Goal: Transaction & Acquisition: Subscribe to service/newsletter

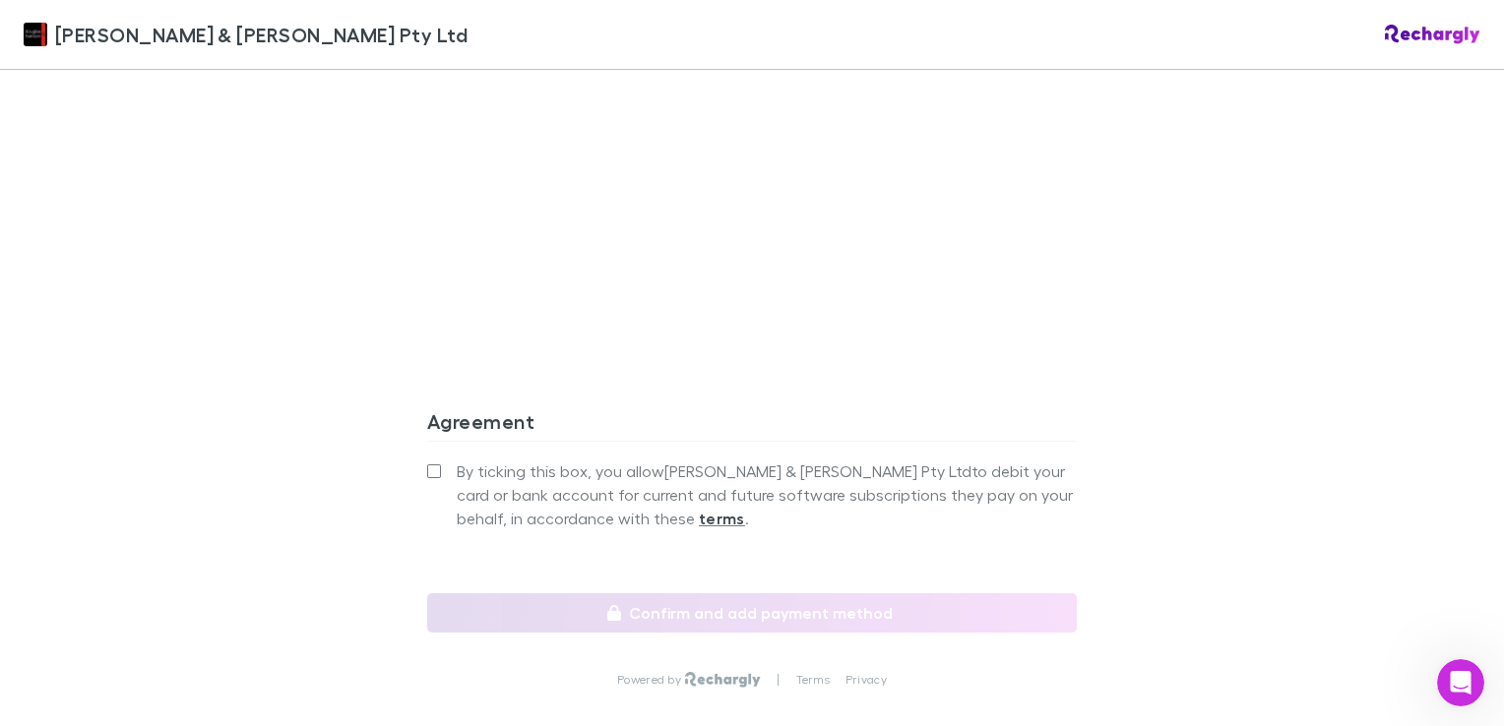
scroll to position [1772, 0]
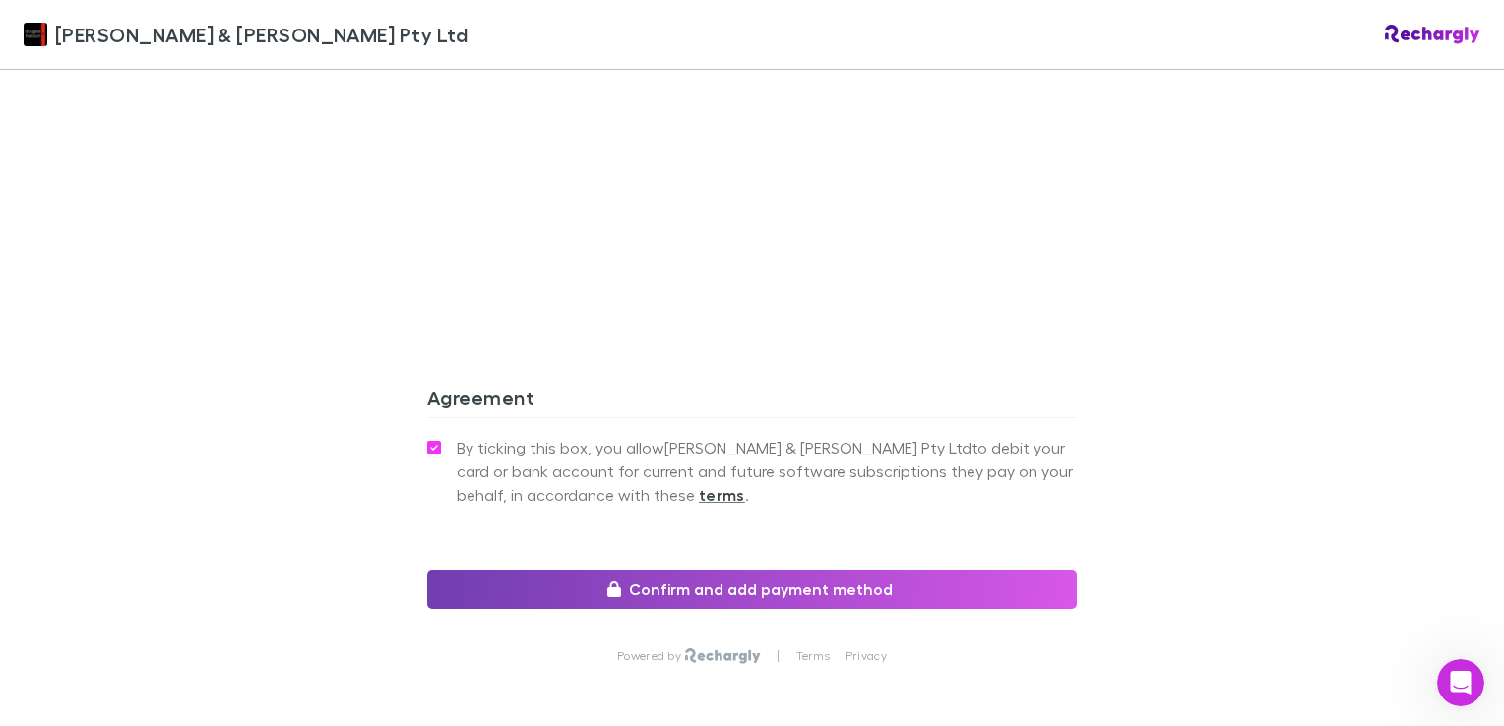
click at [675, 570] on button "Confirm and add payment method" at bounding box center [752, 589] width 650 height 39
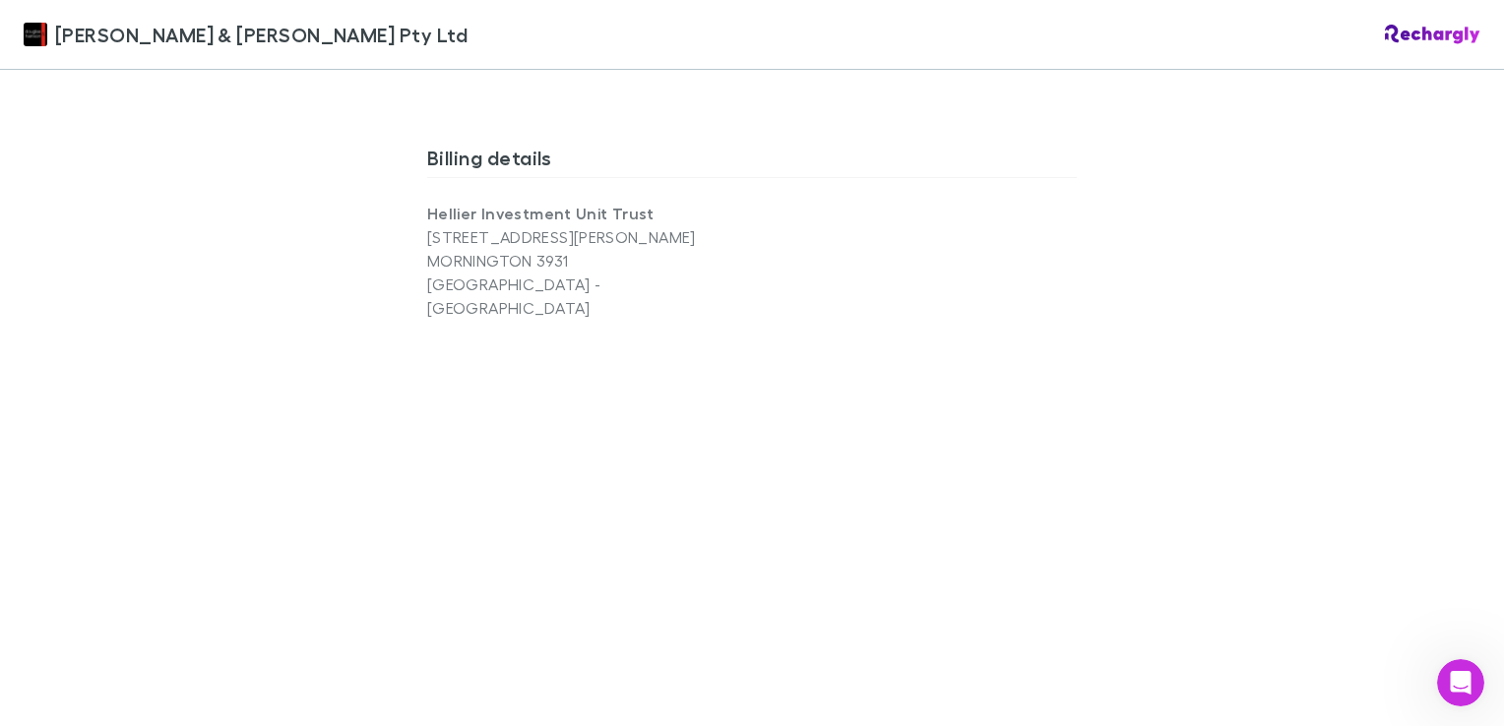
scroll to position [1280, 0]
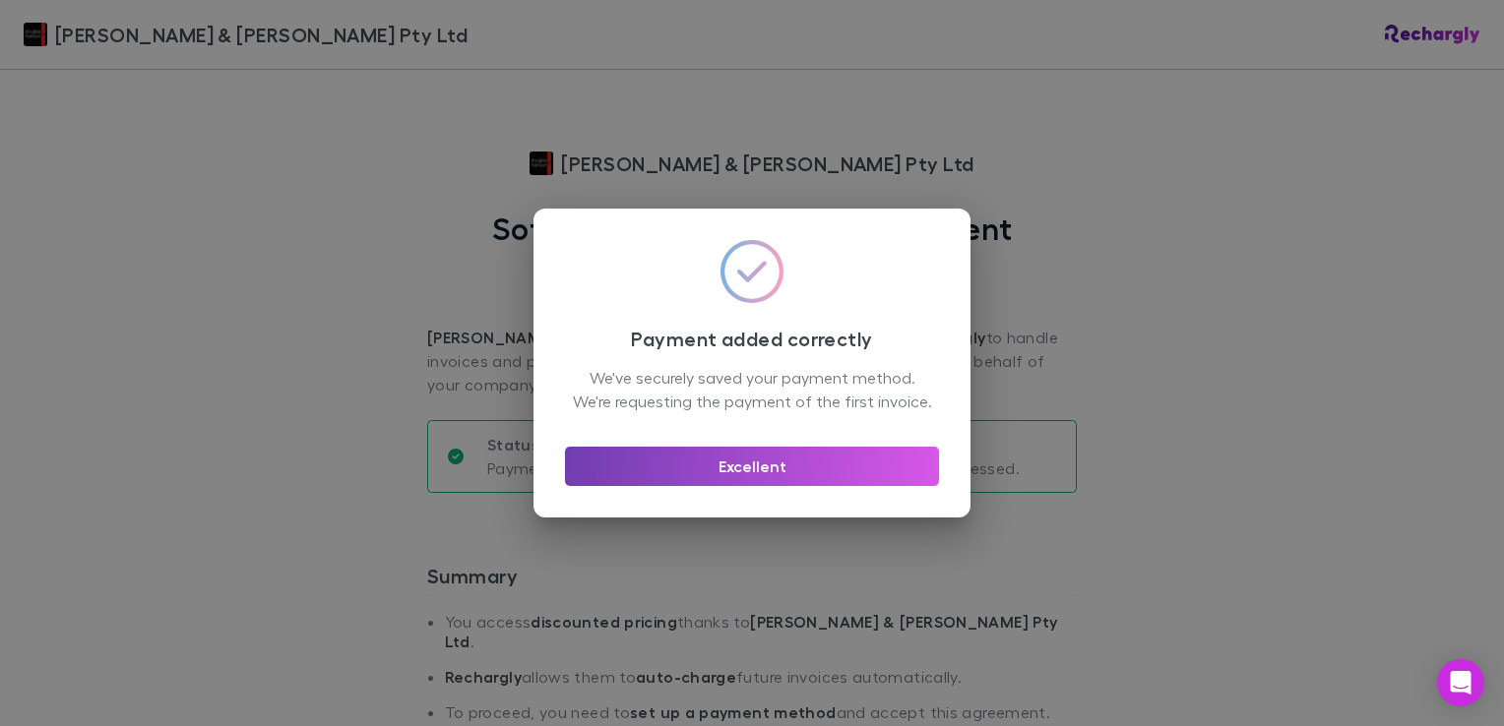
click at [722, 482] on button "Excellent" at bounding box center [752, 466] width 374 height 39
